Goal: Information Seeking & Learning: Learn about a topic

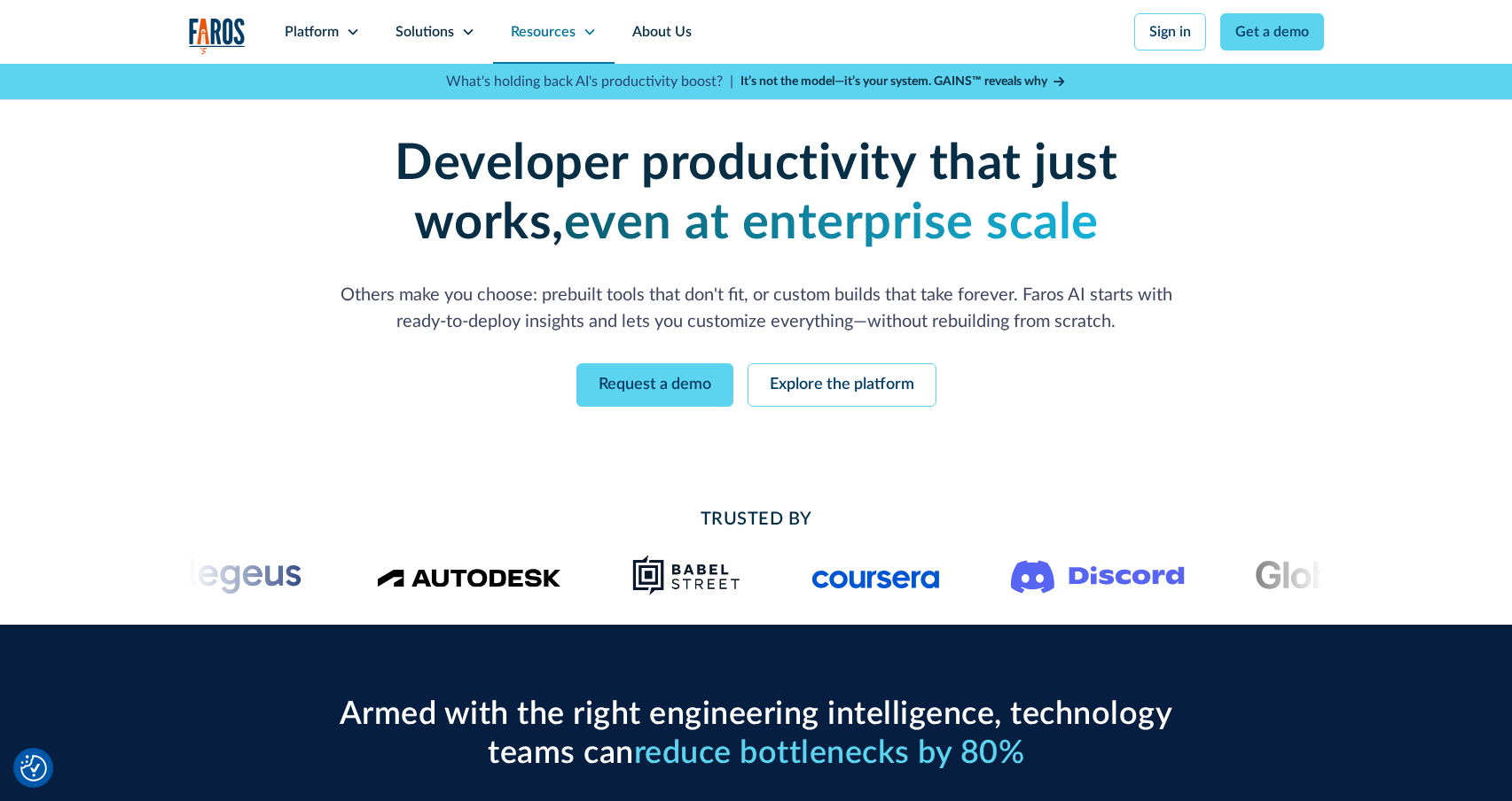
click at [549, 42] on div "Resources" at bounding box center [553, 32] width 122 height 64
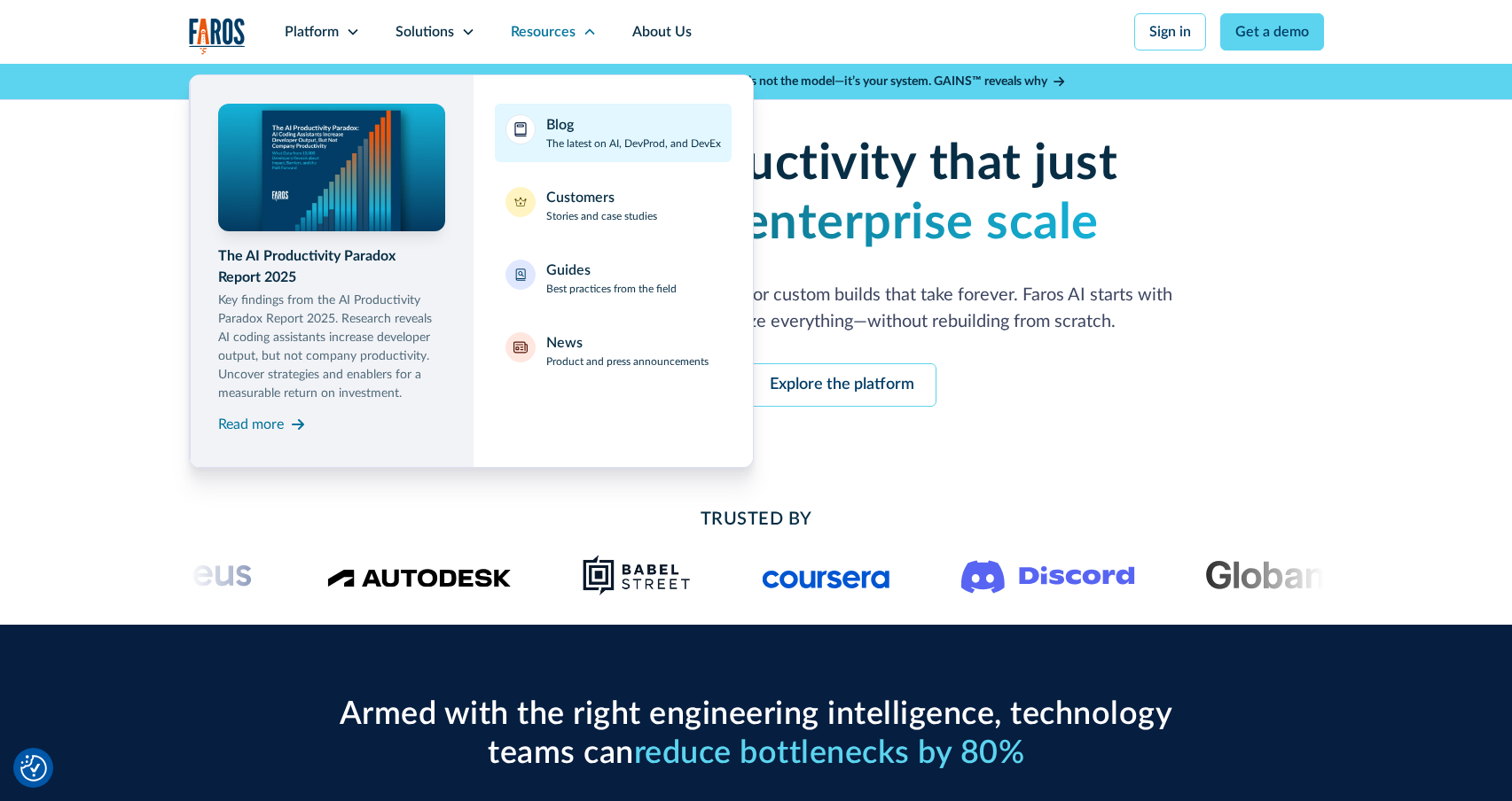
click at [577, 152] on link "Blog The latest on AI, DevProd, and DevEx" at bounding box center [614, 132] width 237 height 58
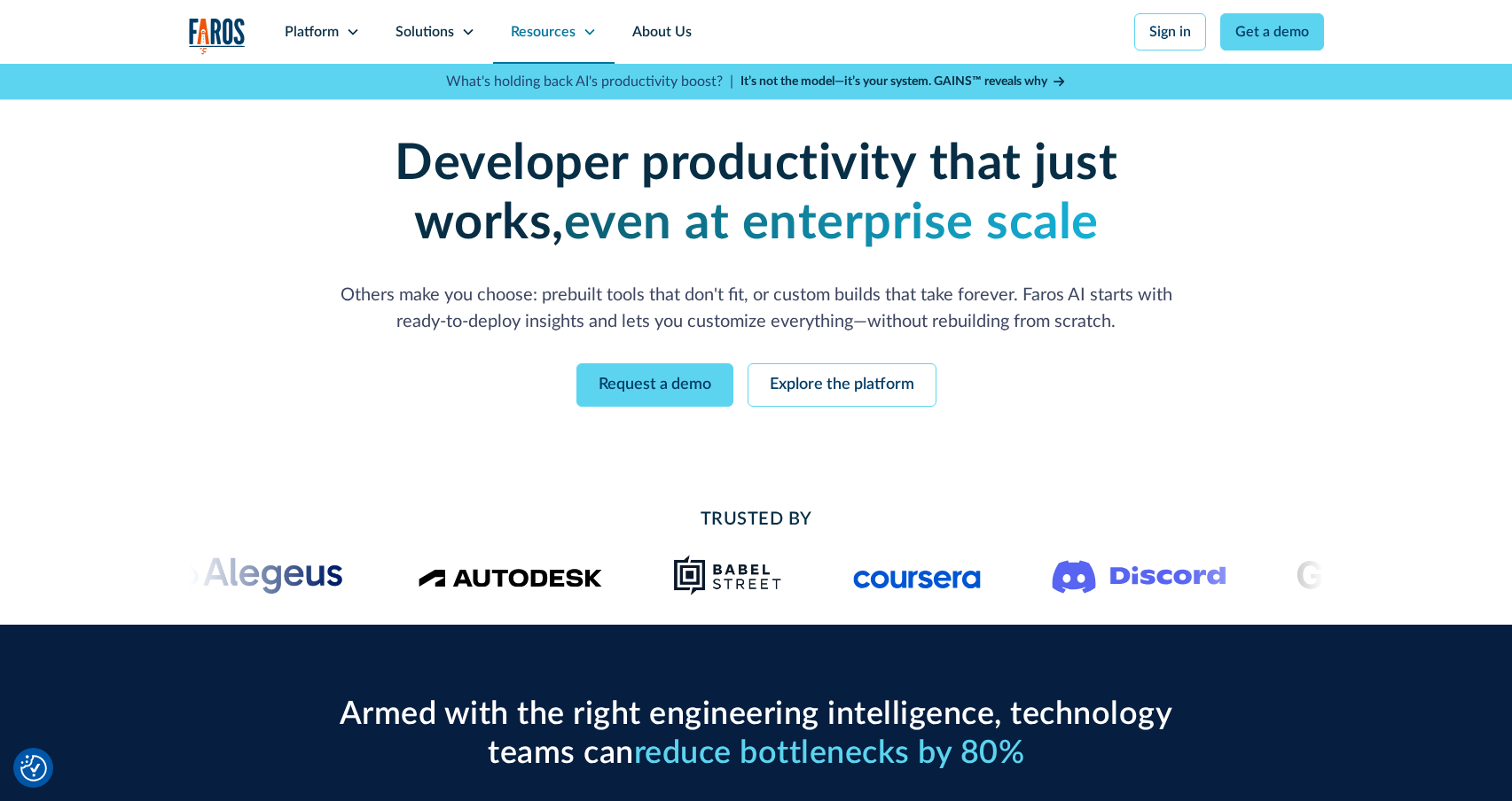
drag, startPoint x: 537, startPoint y: 31, endPoint x: 541, endPoint y: 22, distance: 9.8
click at [537, 31] on div "Resources" at bounding box center [544, 33] width 65 height 22
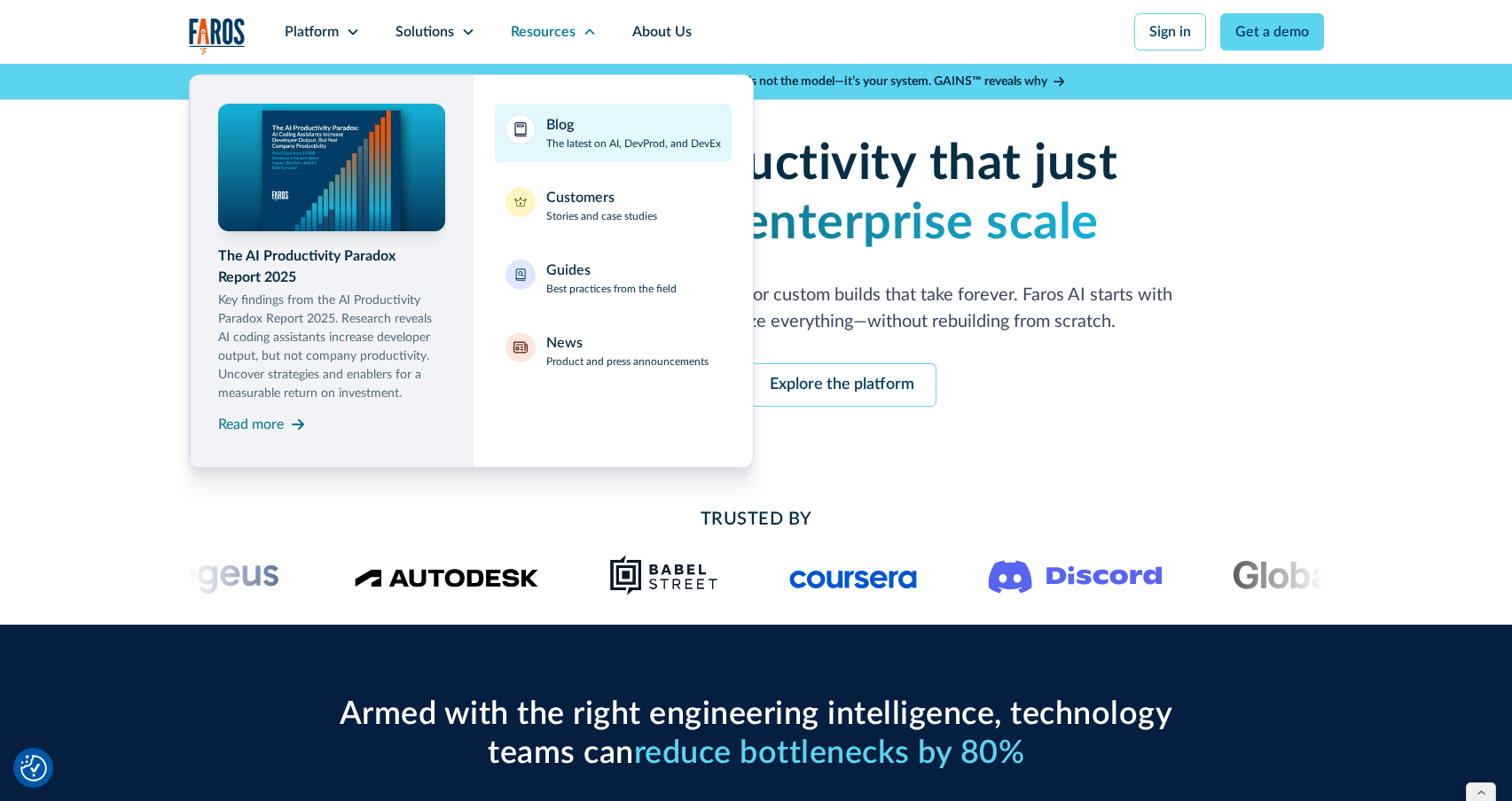
click at [559, 134] on div "Blog" at bounding box center [560, 125] width 28 height 22
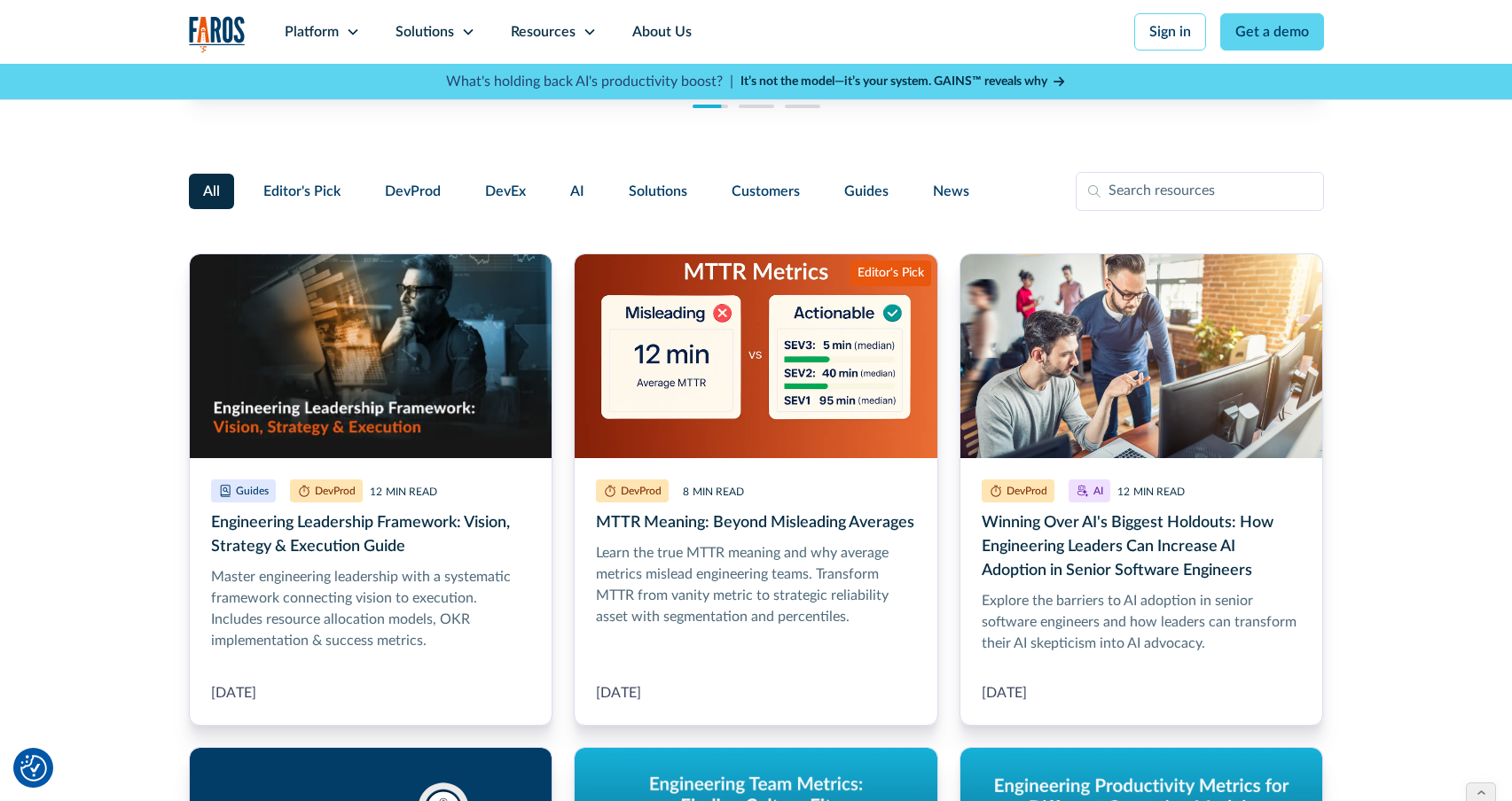
scroll to position [357, 0]
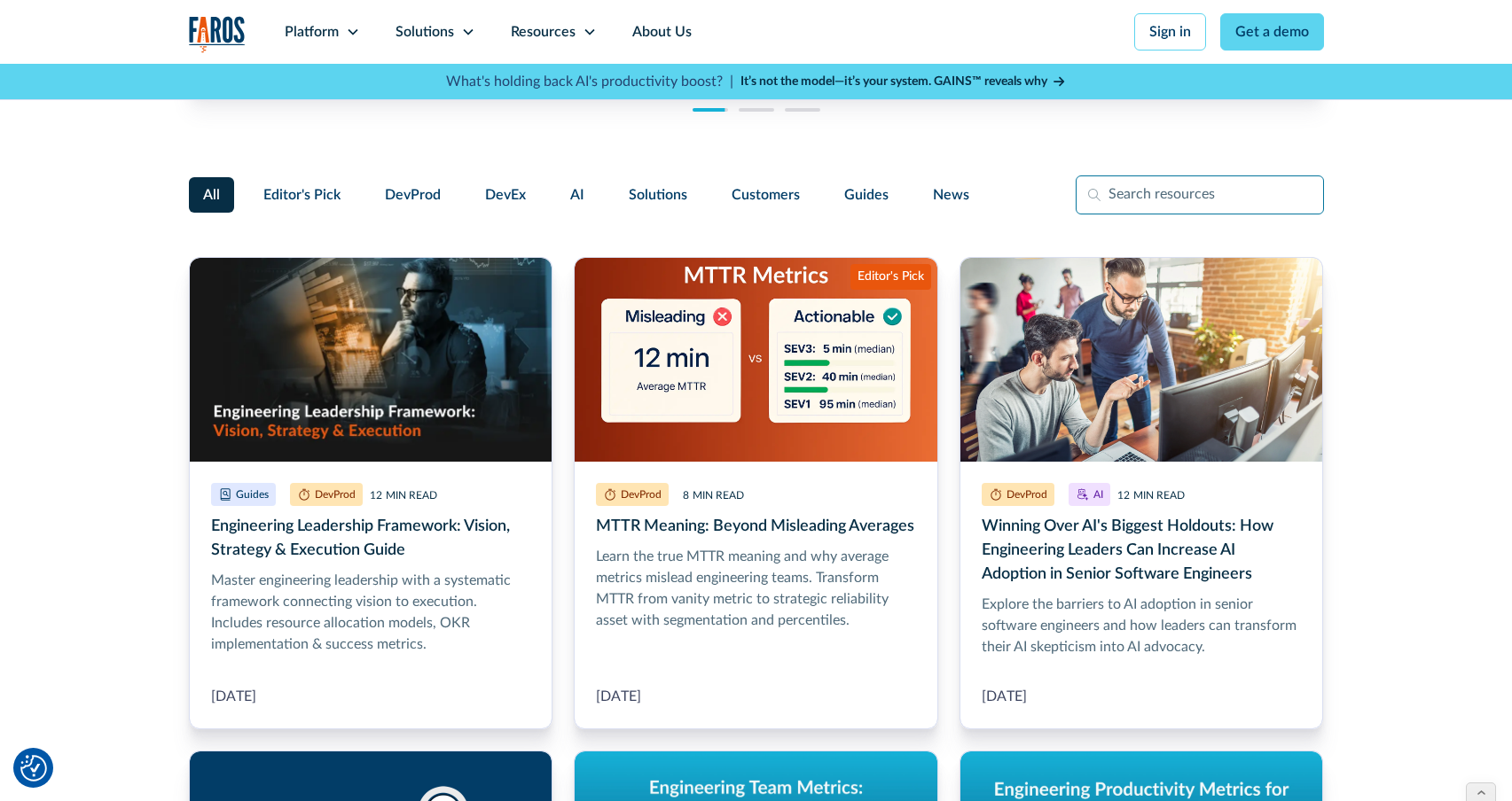
click at [1153, 200] on input "Filter Form" at bounding box center [1200, 195] width 248 height 39
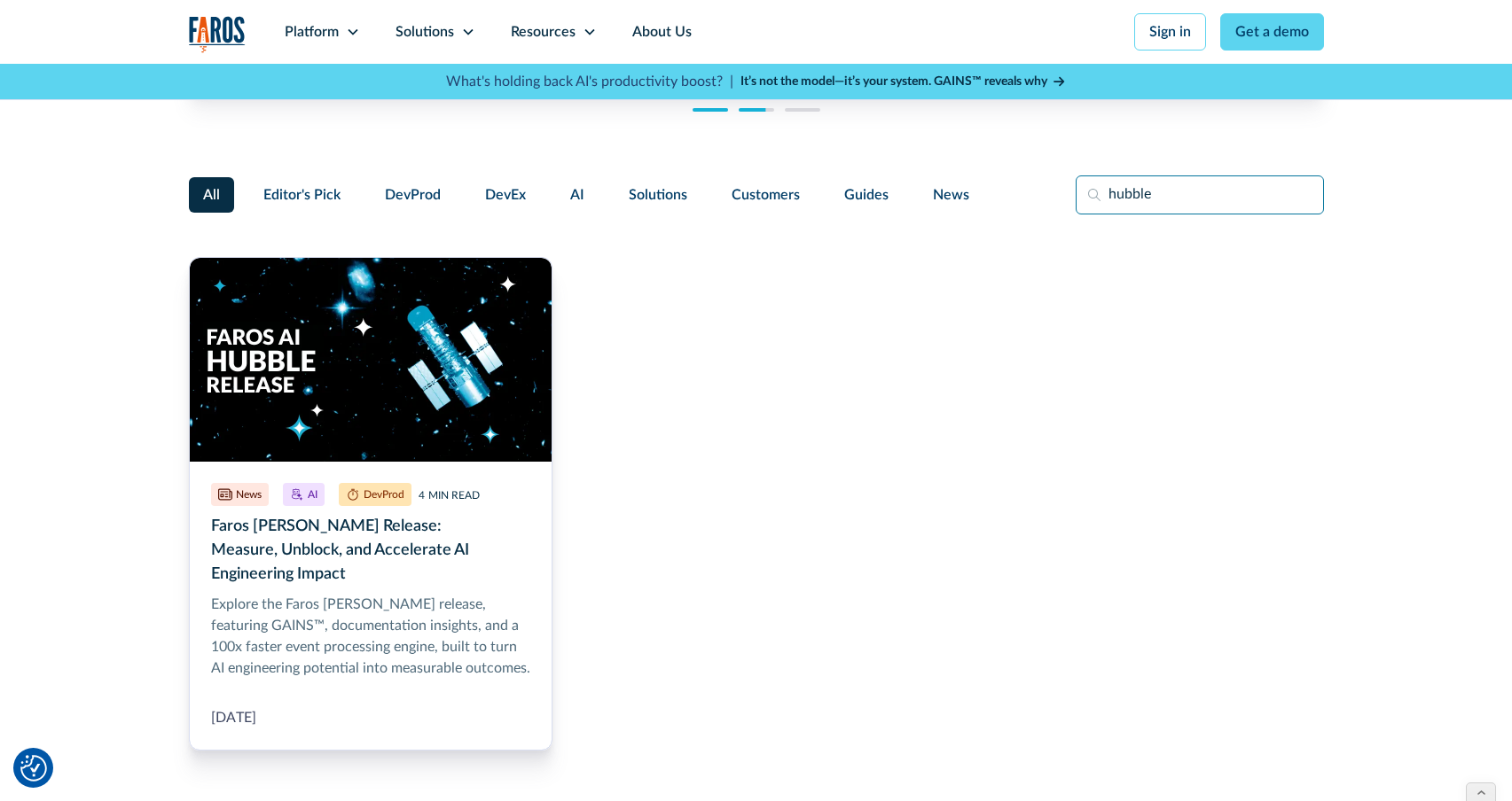
type input "hubble"
